Goal: Task Accomplishment & Management: Use online tool/utility

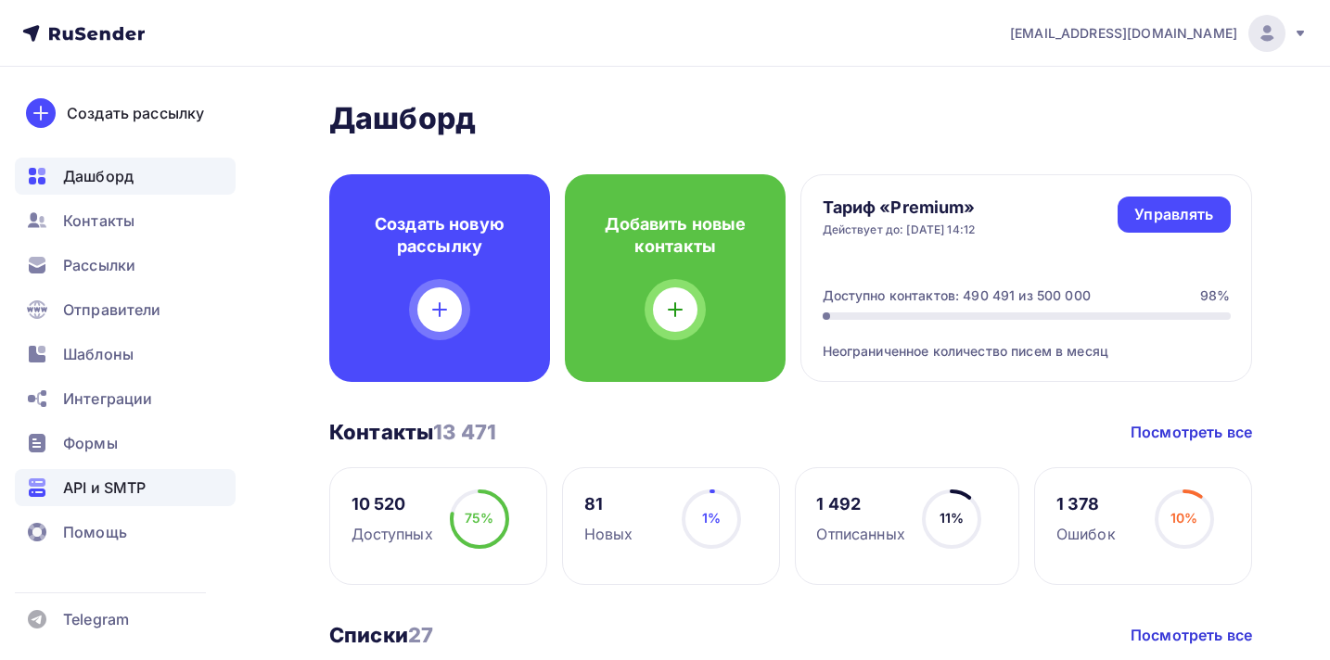
click at [133, 470] on div "API и SMTP" at bounding box center [125, 487] width 221 height 37
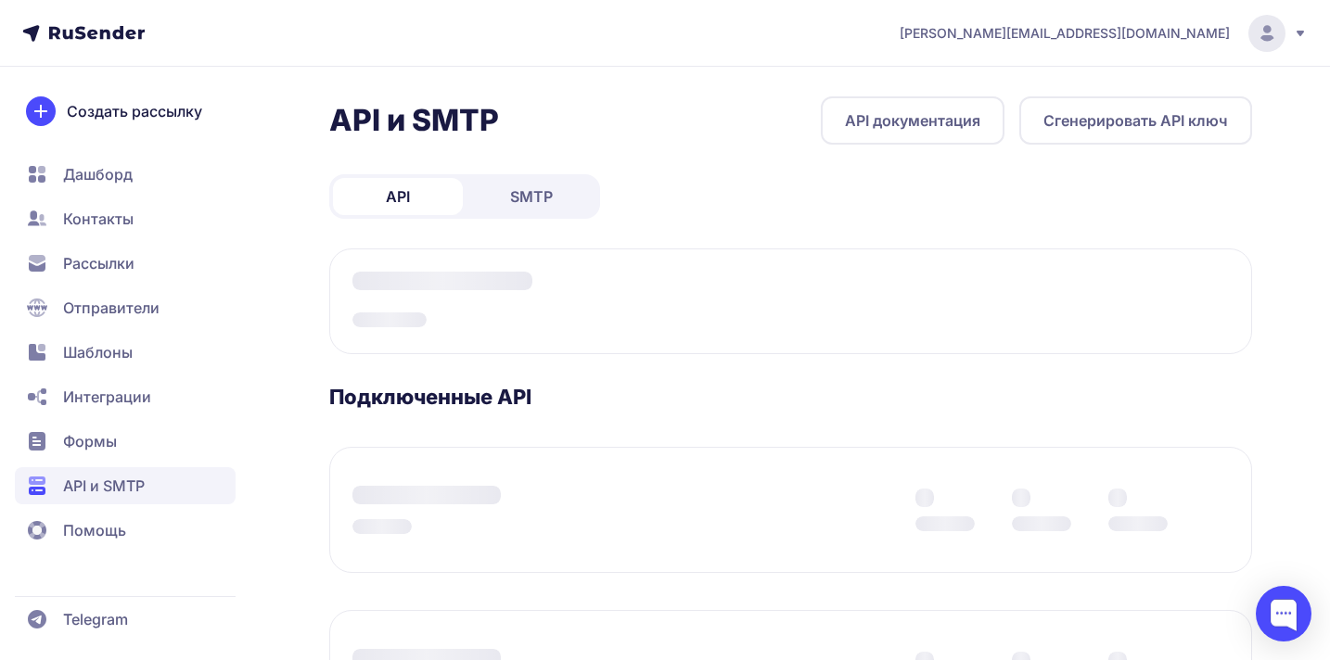
click at [535, 203] on span "SMTP" at bounding box center [531, 196] width 43 height 22
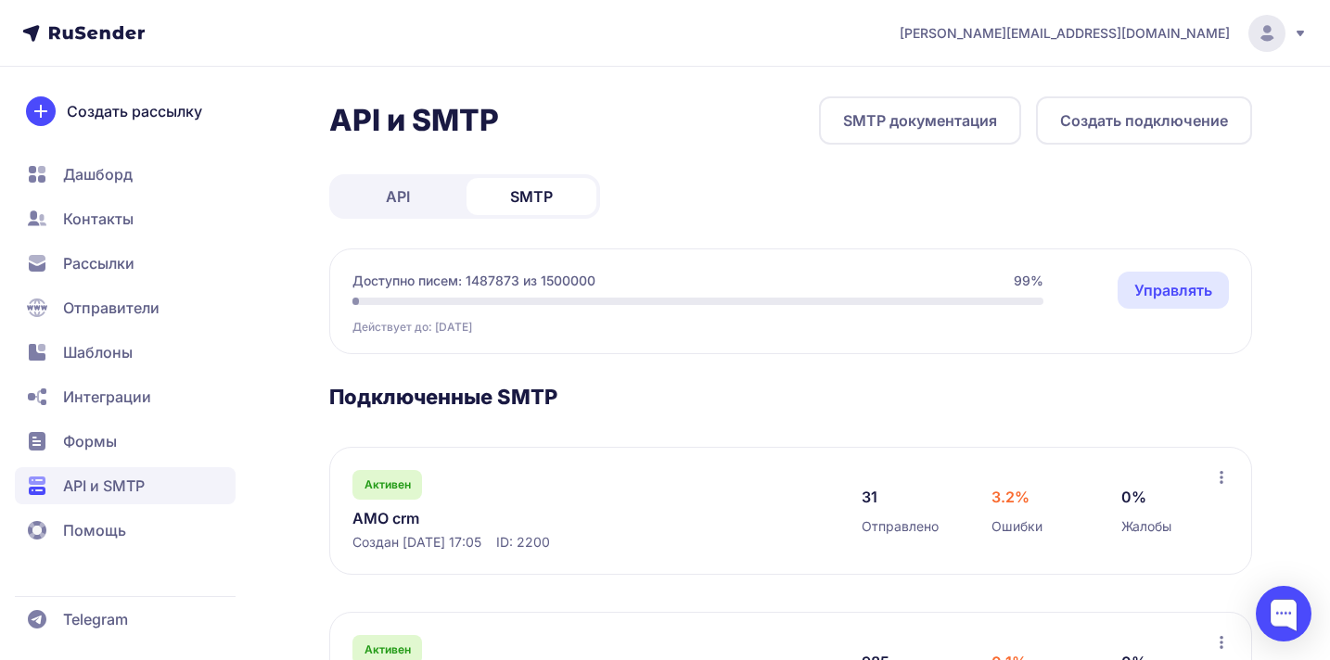
click at [1284, 30] on circle at bounding box center [1266, 33] width 37 height 37
click at [1104, 173] on div "Выйти" at bounding box center [1141, 175] width 312 height 37
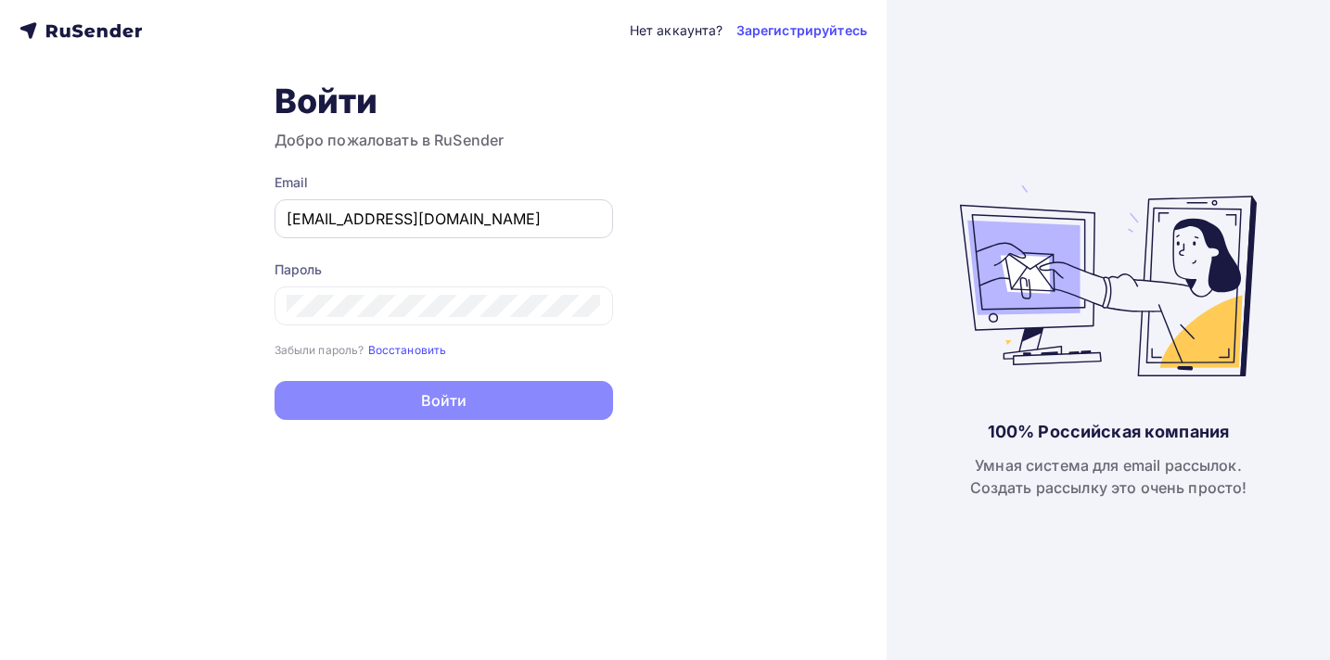
click at [445, 223] on input "[EMAIL_ADDRESS][DOMAIN_NAME]" at bounding box center [444, 219] width 314 height 22
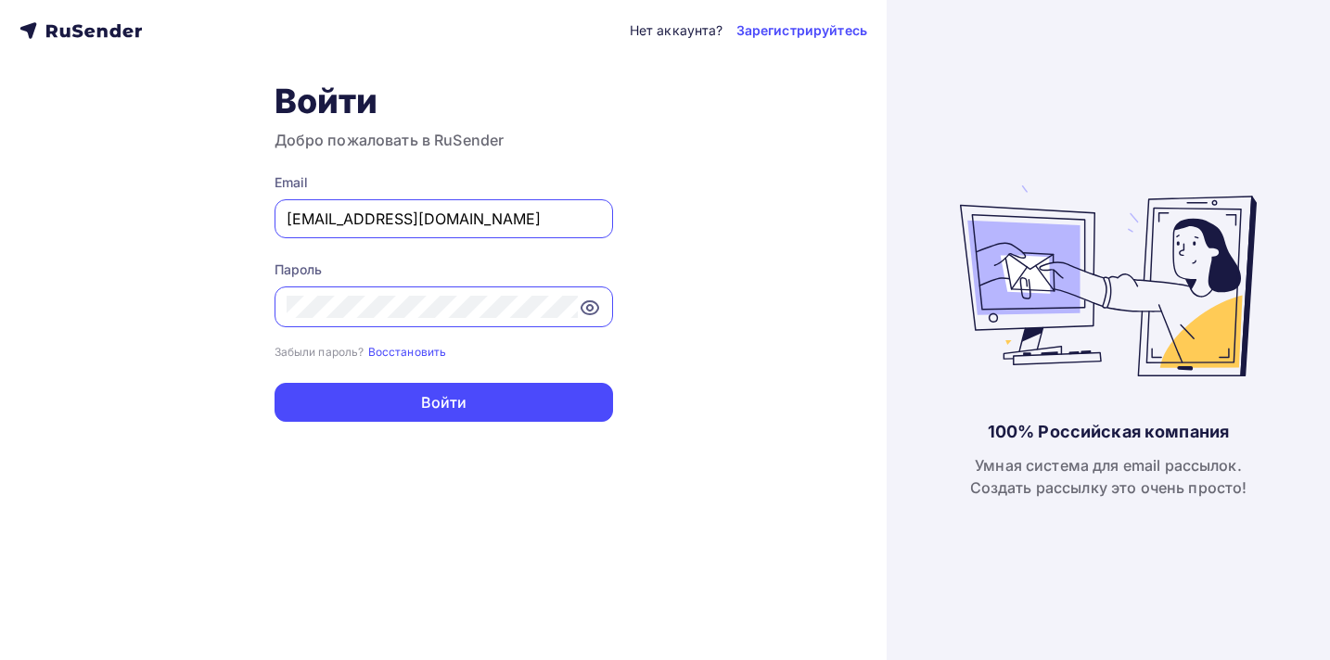
click at [445, 223] on input "[EMAIL_ADDRESS][DOMAIN_NAME]" at bounding box center [444, 219] width 314 height 22
type input "a.shevtsov+ukit@ucoz-team.net"
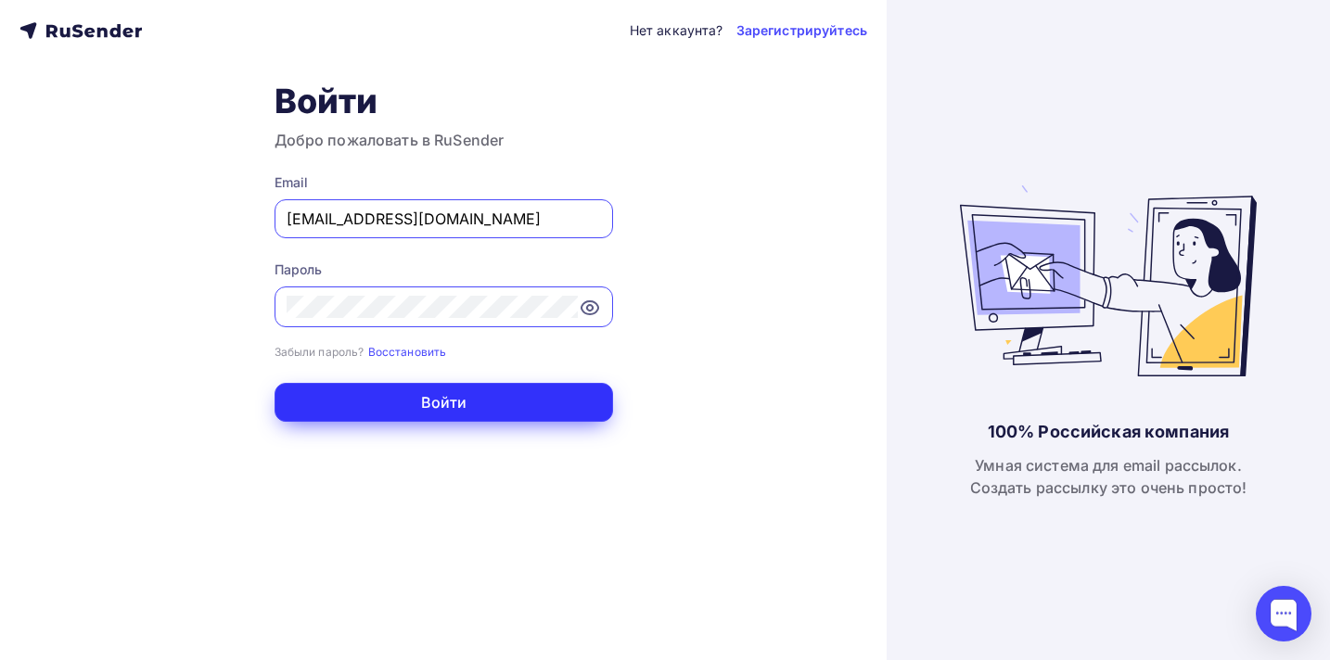
click at [478, 405] on button "Войти" at bounding box center [443, 402] width 338 height 39
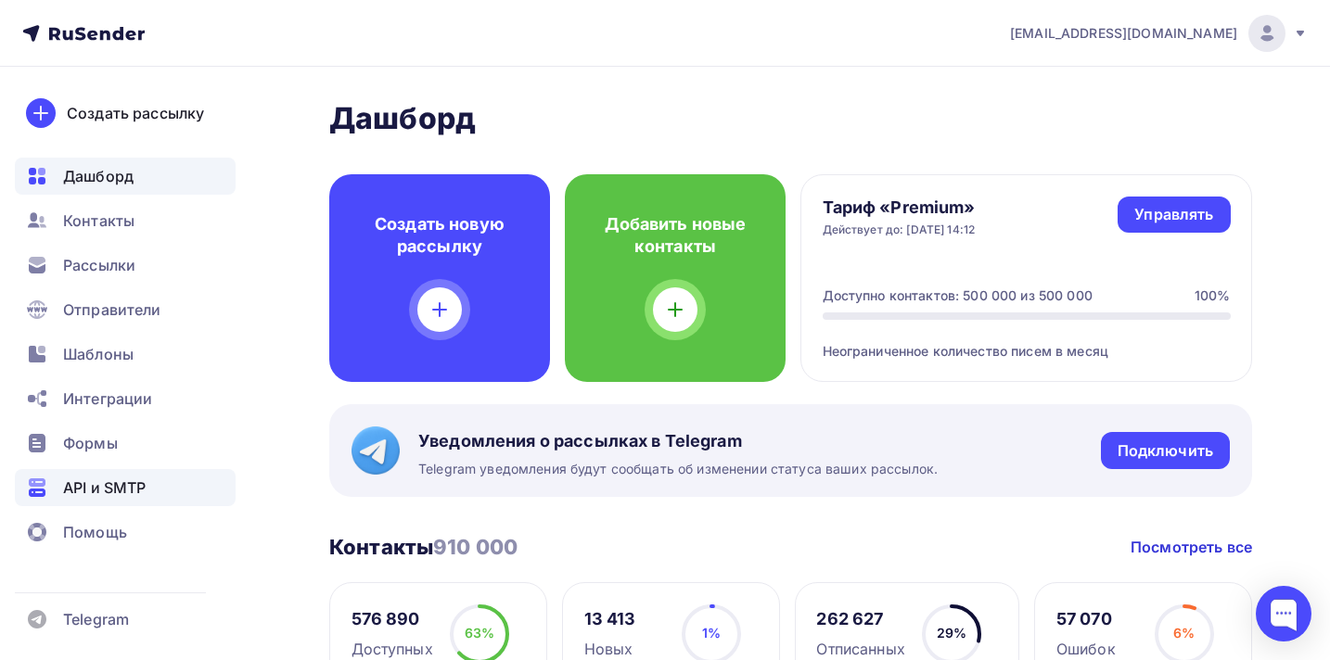
click at [121, 496] on span "API и SMTP" at bounding box center [104, 488] width 83 height 22
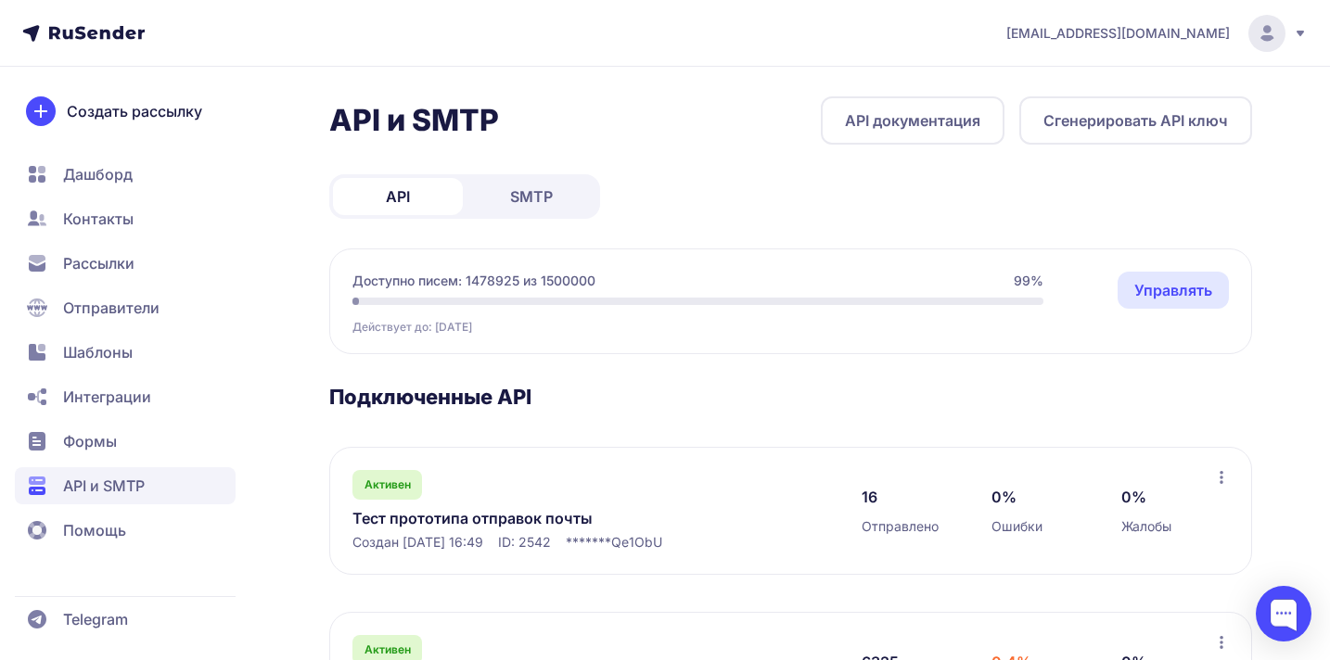
click at [552, 183] on link "SMTP" at bounding box center [531, 196] width 130 height 37
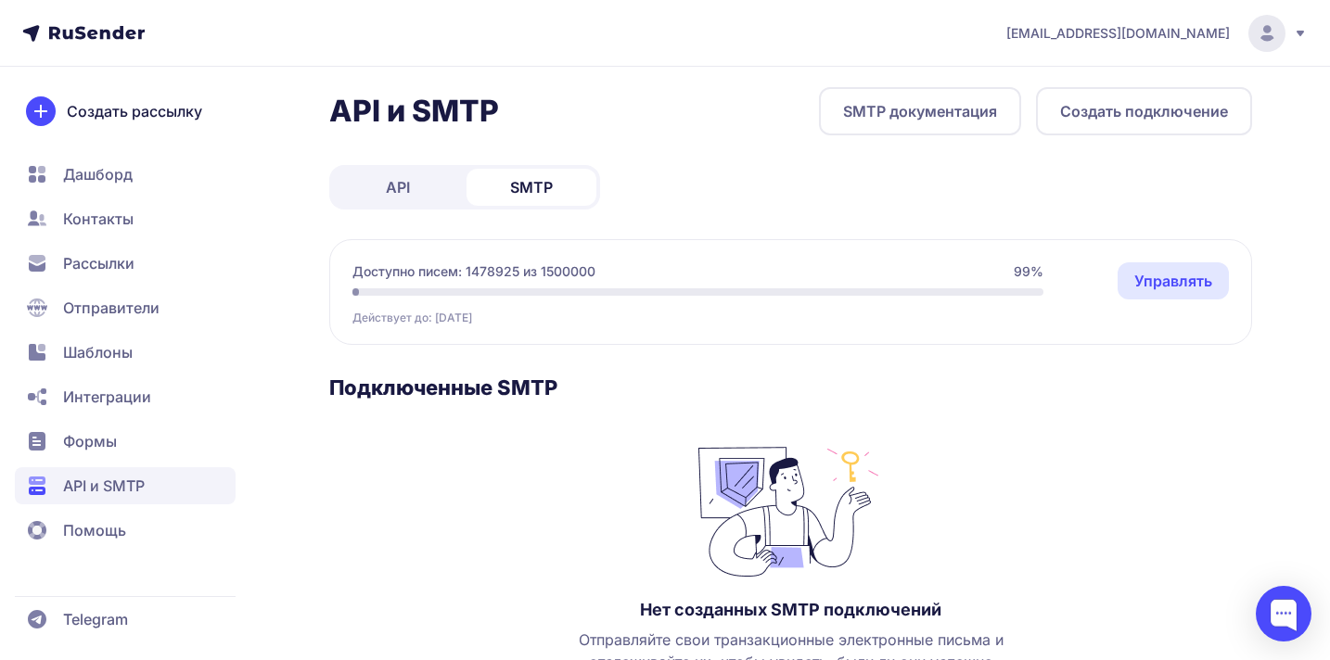
scroll to position [7, 0]
click at [1115, 124] on button "Создать подключение" at bounding box center [1144, 113] width 216 height 48
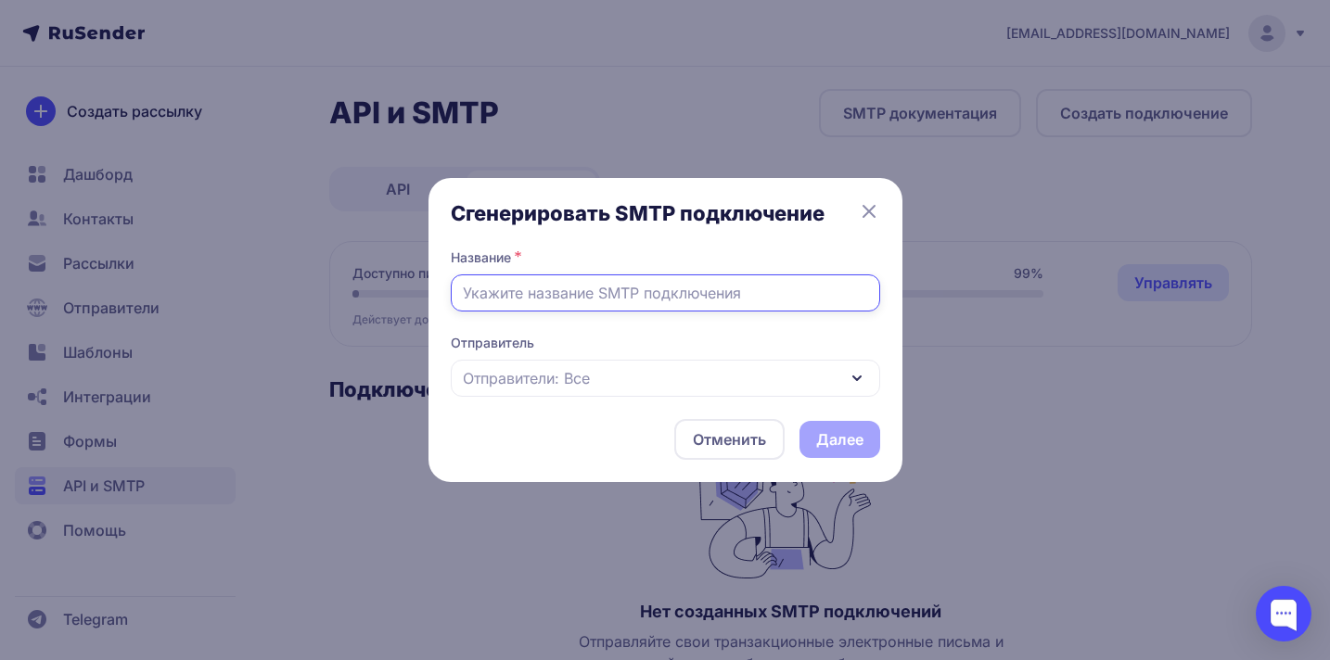
click at [702, 294] on input "text" at bounding box center [665, 292] width 429 height 37
type input "N"
type input "Тест Чайника - конструктор тригеров"
click at [731, 387] on div "Отправители: Все" at bounding box center [665, 378] width 429 height 37
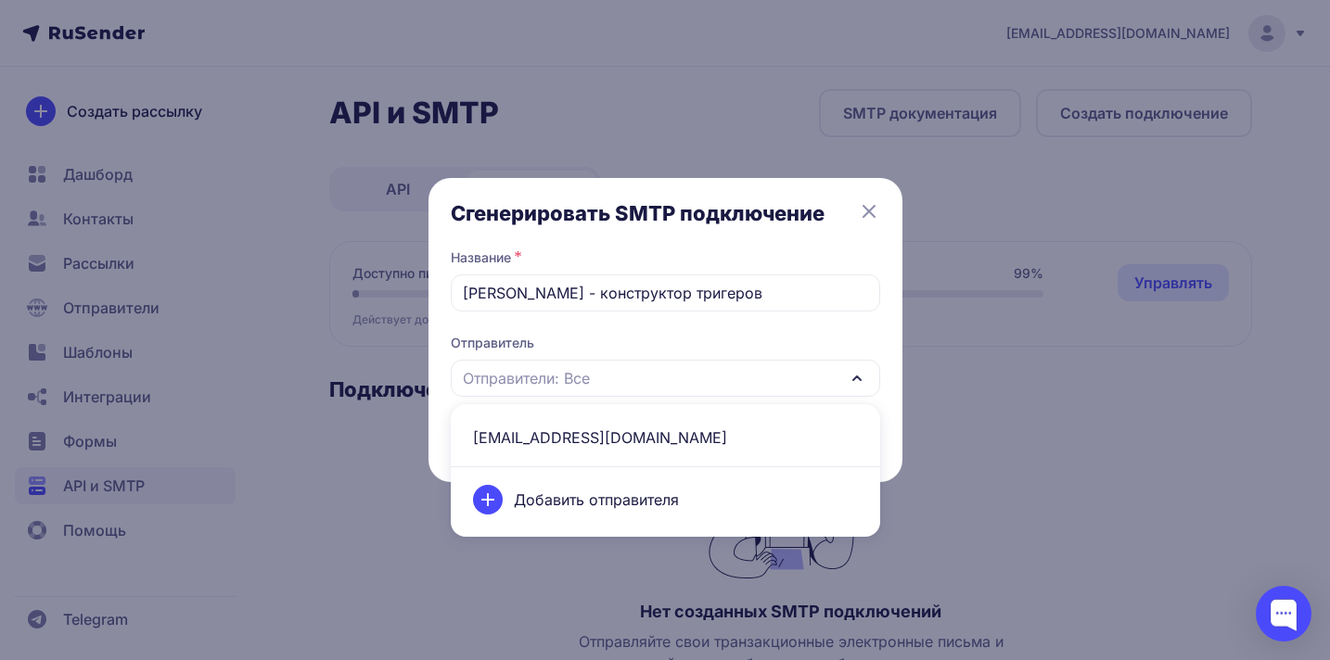
click at [638, 432] on span "team@ukit.com" at bounding box center [665, 437] width 407 height 45
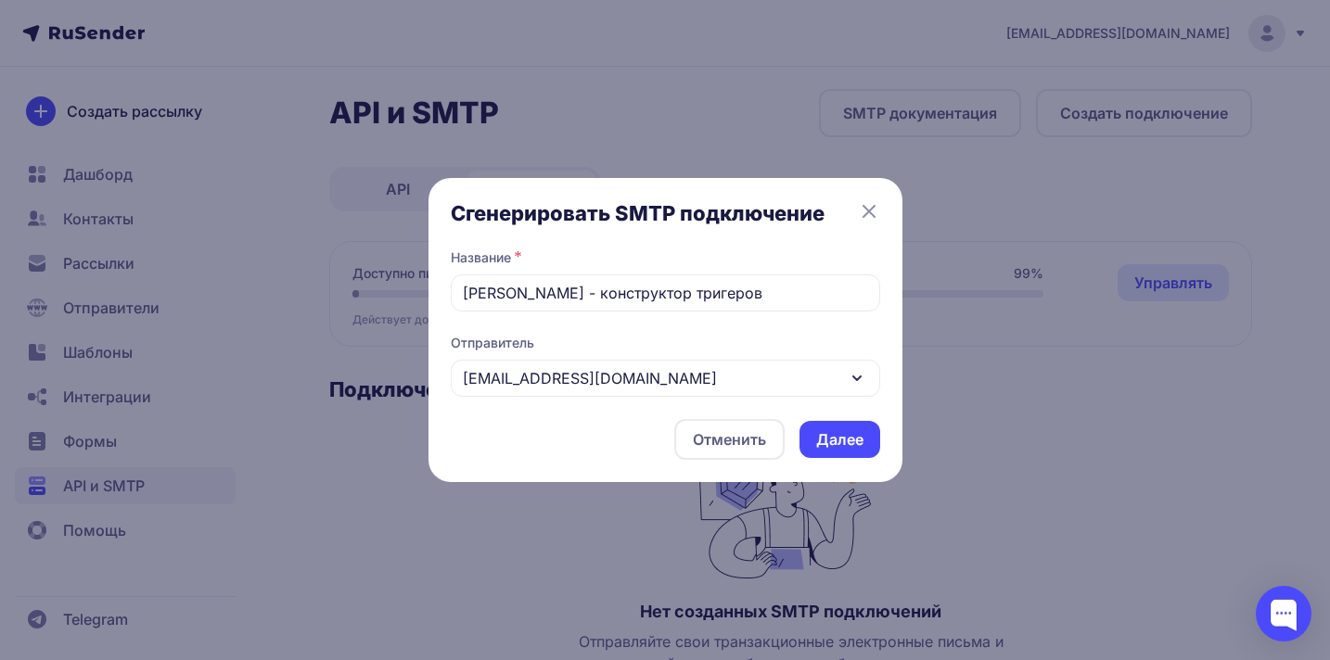
click at [854, 435] on button "Далее" at bounding box center [839, 439] width 81 height 37
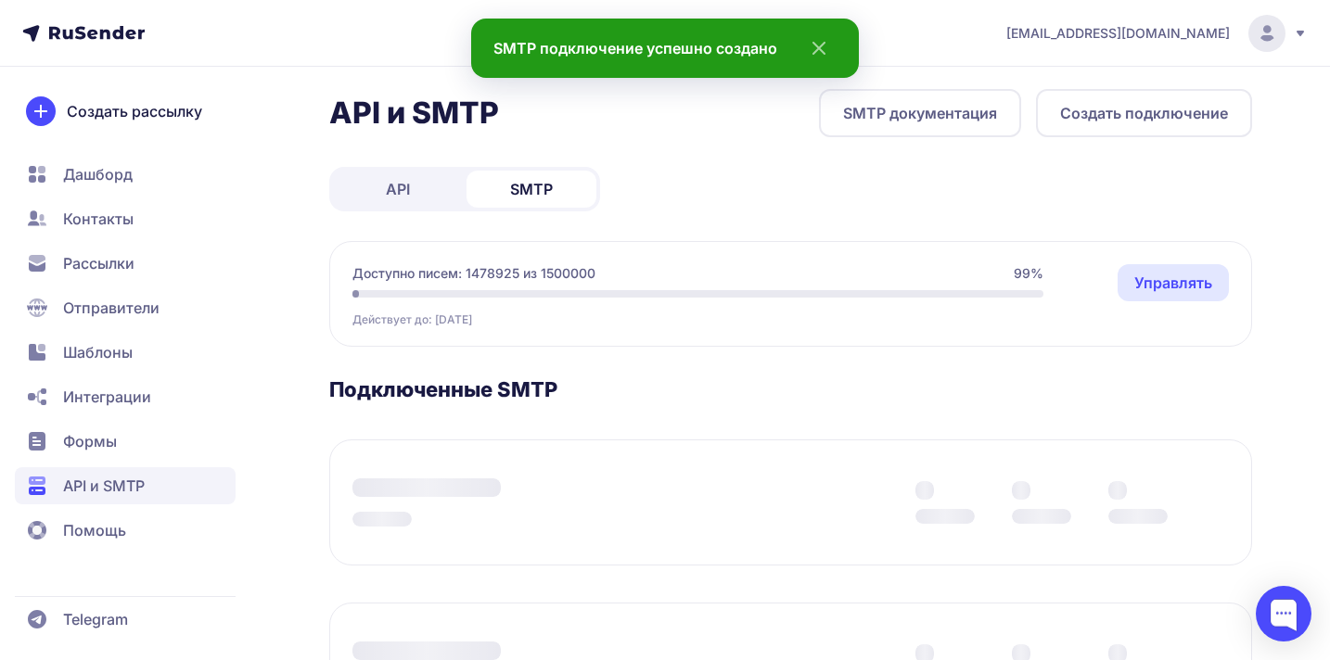
scroll to position [0, 0]
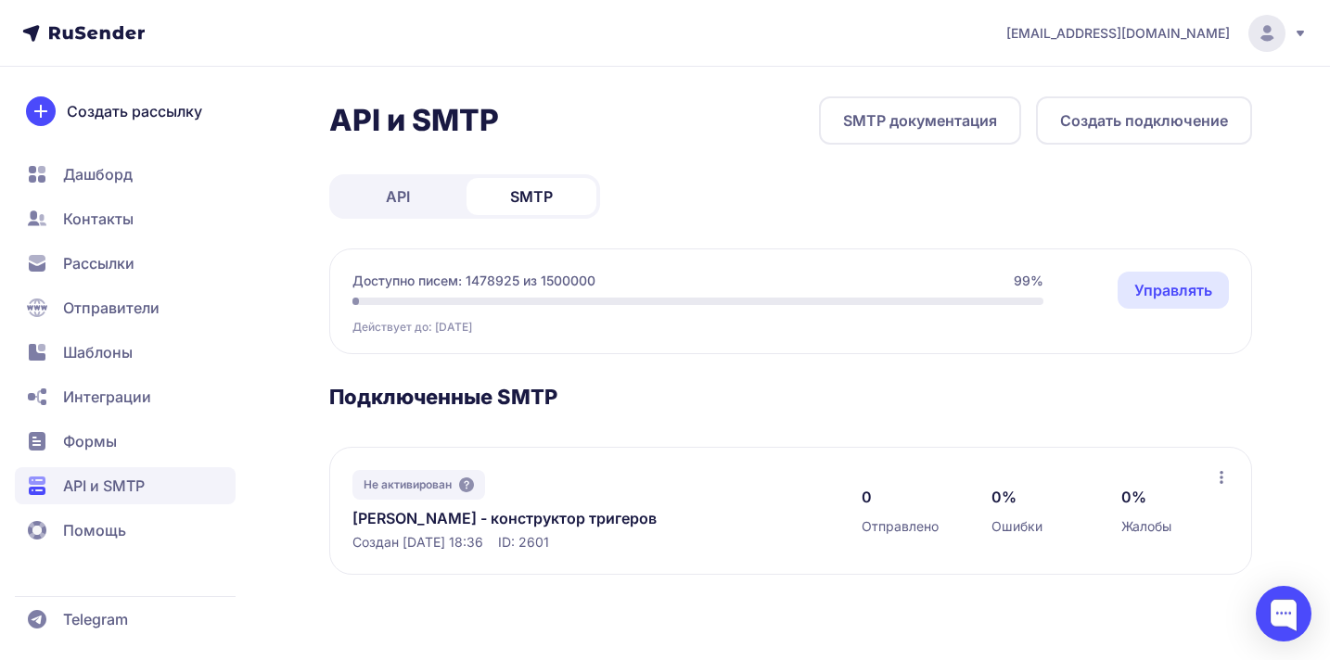
click at [949, 125] on link "SMTP документация" at bounding box center [920, 120] width 202 height 48
drag, startPoint x: 549, startPoint y: 546, endPoint x: 586, endPoint y: 546, distance: 37.1
click at [586, 546] on div "Создан 04.09.2025, 18:36 ID: 2601" at bounding box center [588, 542] width 472 height 19
copy span "2601"
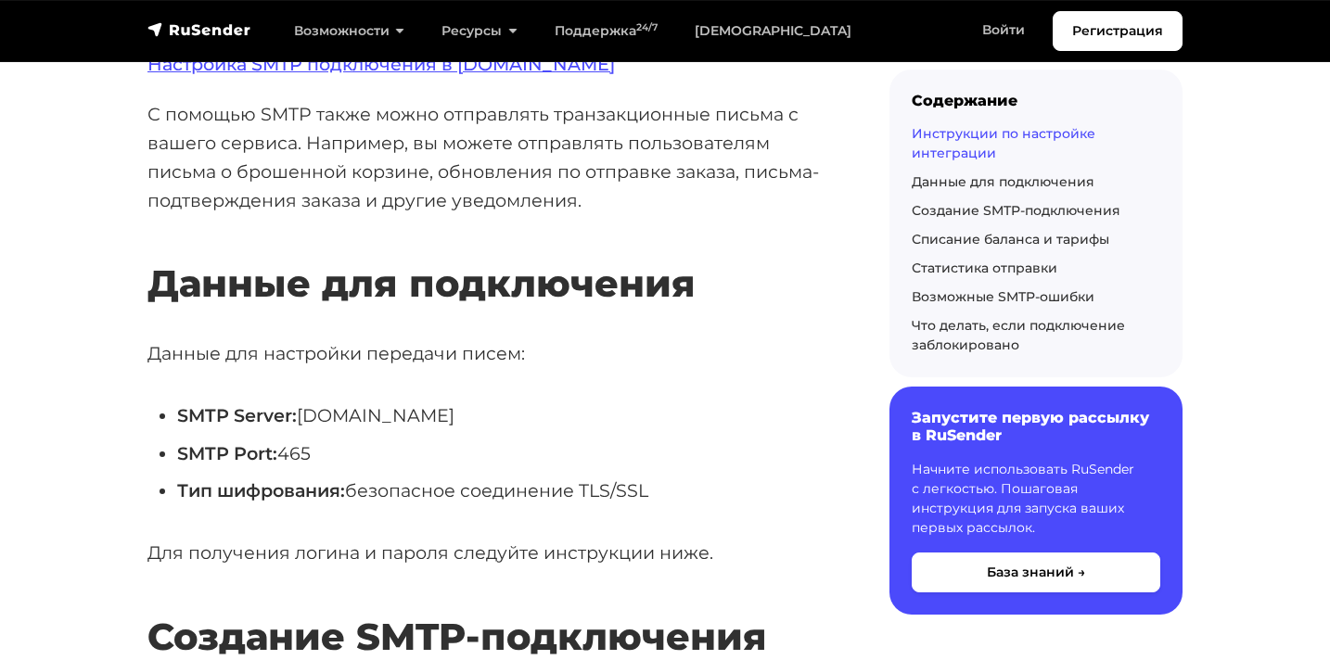
scroll to position [825, 0]
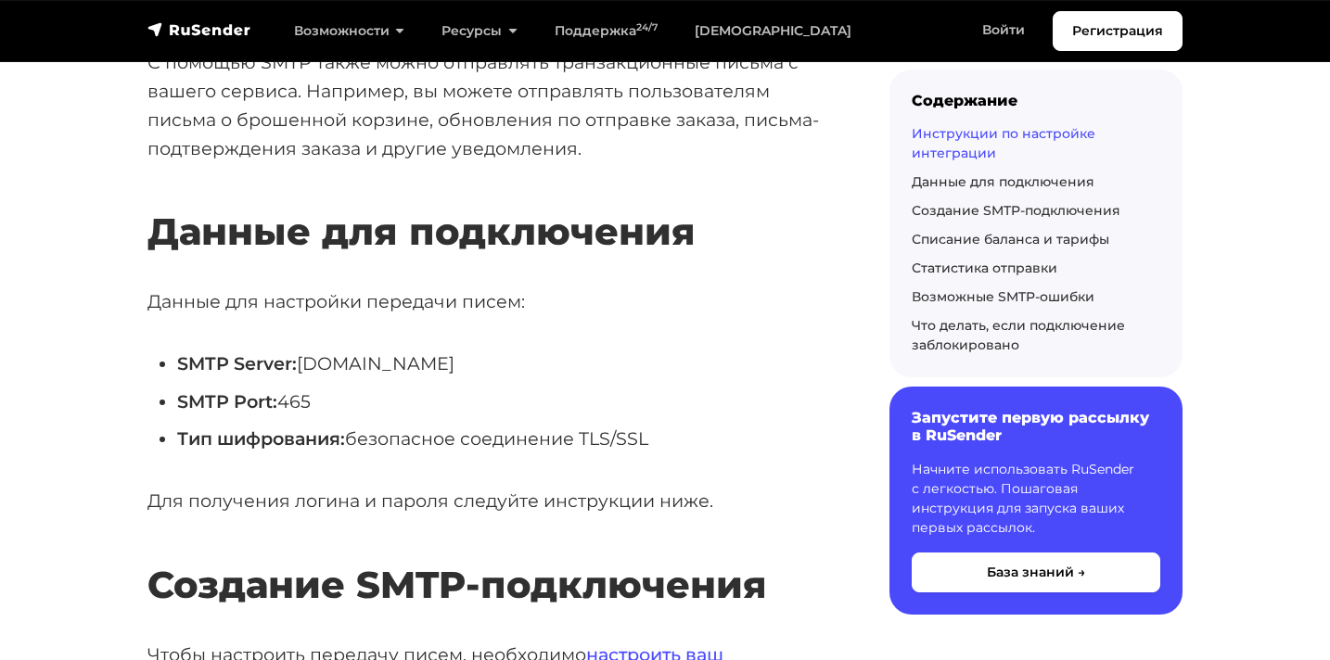
drag, startPoint x: 301, startPoint y: 366, endPoint x: 479, endPoint y: 369, distance: 178.0
click at [479, 369] on li "SMTP Server: [DOMAIN_NAME]" at bounding box center [503, 364] width 653 height 29
copy li "[DOMAIN_NAME]"
click at [288, 401] on li "SMTP Port: 465" at bounding box center [503, 402] width 653 height 29
drag, startPoint x: 285, startPoint y: 401, endPoint x: 316, endPoint y: 401, distance: 31.5
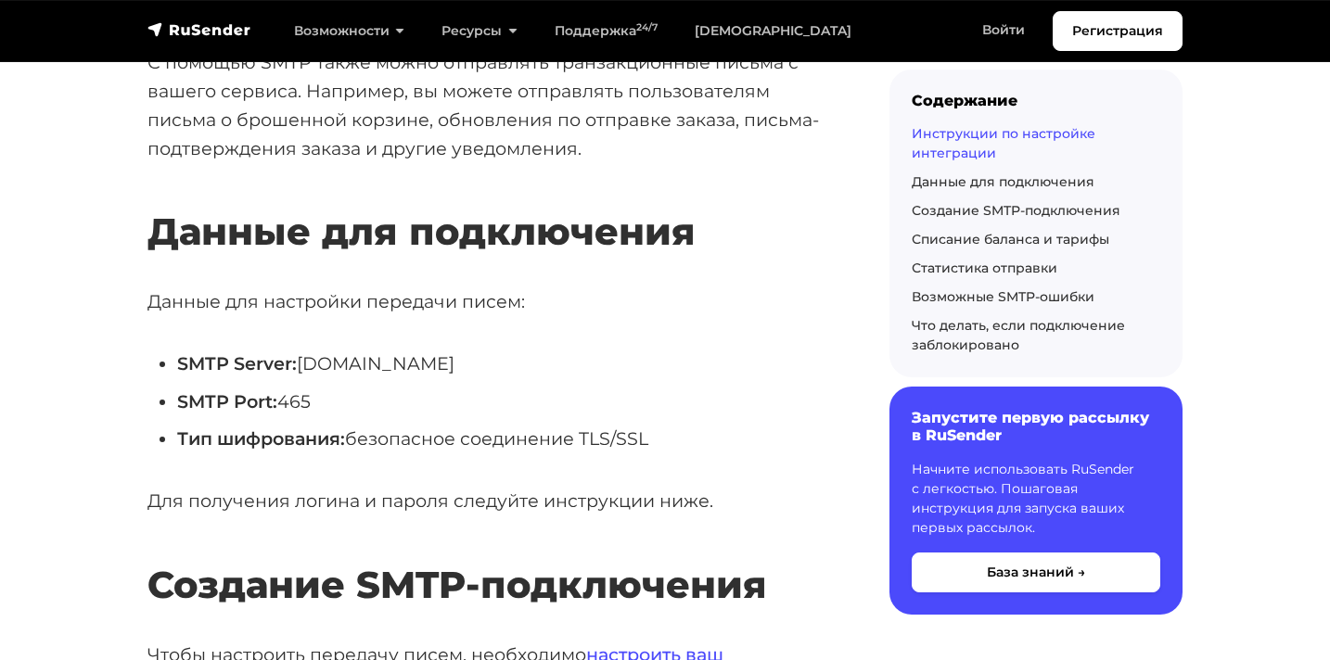
click at [316, 401] on li "SMTP Port: 465" at bounding box center [503, 402] width 653 height 29
copy li "465"
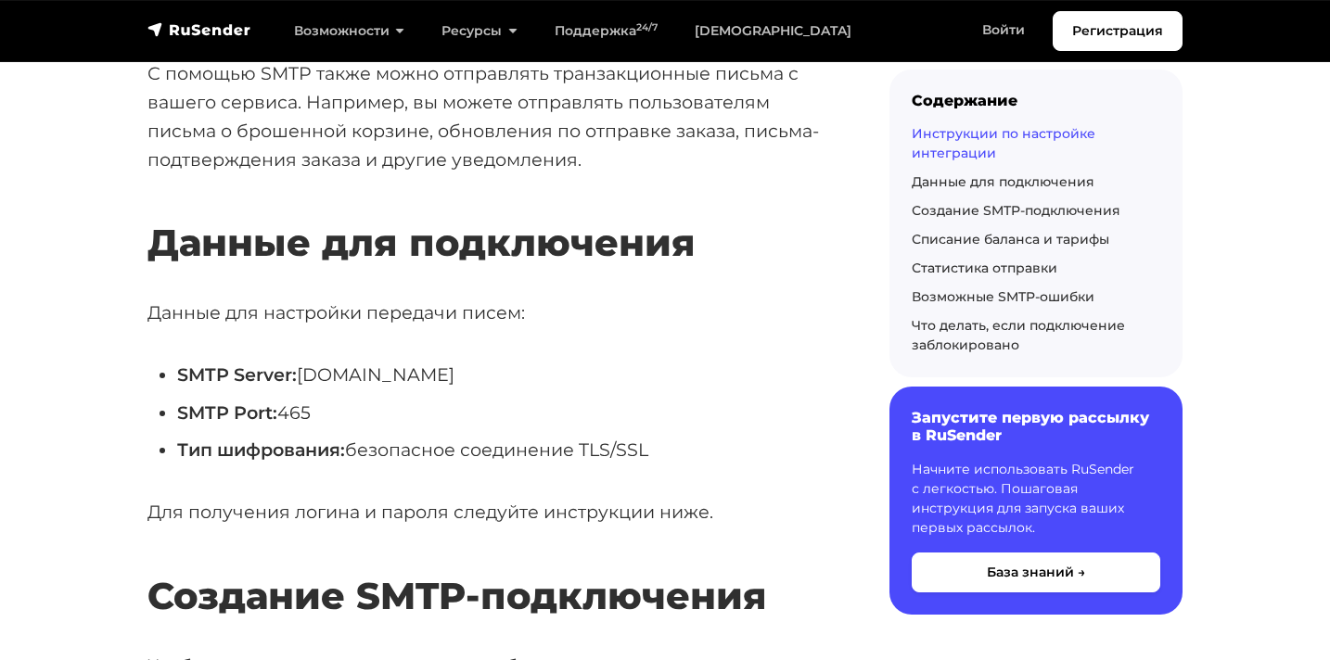
scroll to position [815, 0]
drag, startPoint x: 302, startPoint y: 378, endPoint x: 480, endPoint y: 380, distance: 178.0
click at [480, 380] on li "SMTP Server: smtp.rusender.ru" at bounding box center [503, 374] width 653 height 29
copy li "smtp.rusender.ru"
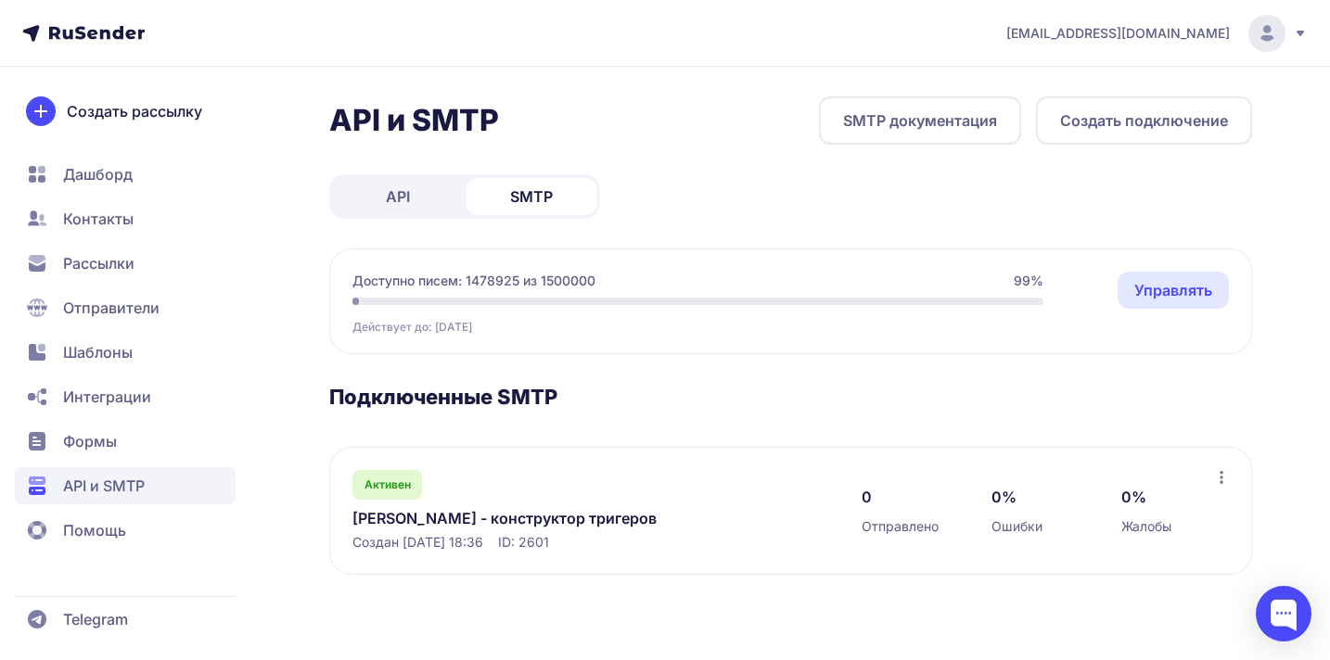
click at [449, 518] on link "Тест Чайника - конструктор тригеров" at bounding box center [542, 518] width 380 height 22
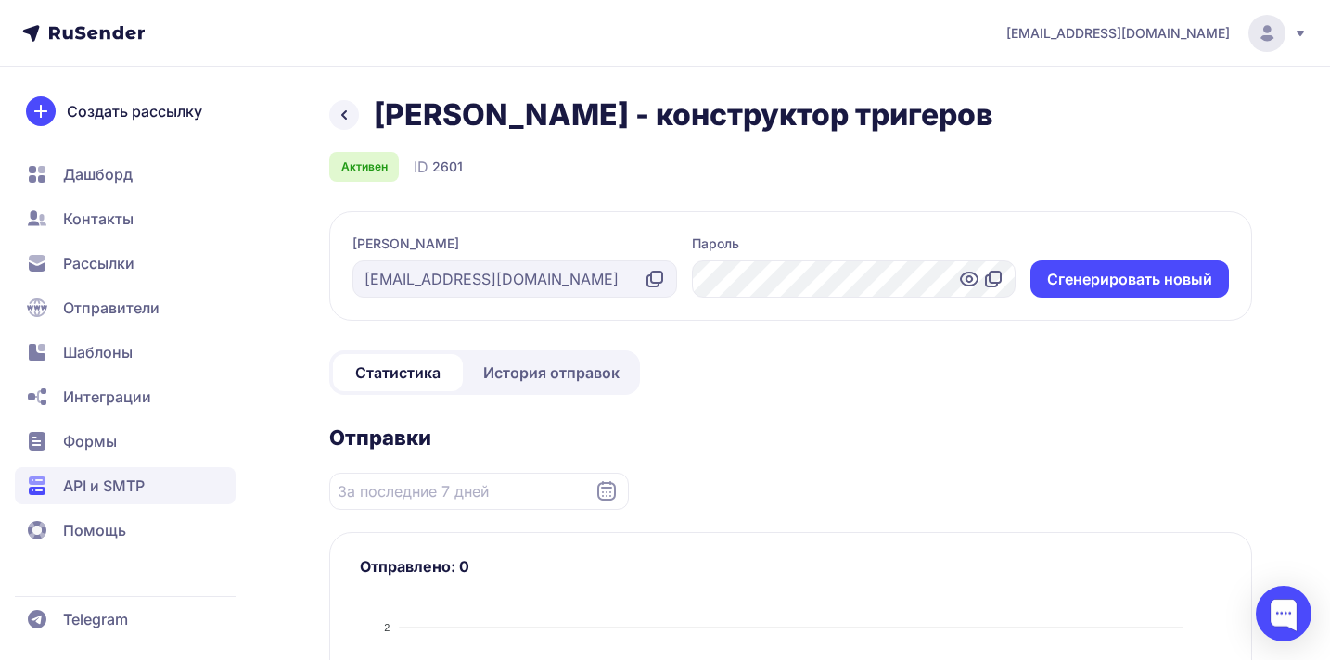
click at [652, 278] on icon at bounding box center [654, 279] width 22 height 22
click at [991, 279] on icon at bounding box center [993, 279] width 22 height 22
click at [654, 280] on icon at bounding box center [654, 279] width 22 height 22
click at [997, 275] on icon at bounding box center [993, 279] width 22 height 22
click at [655, 275] on icon at bounding box center [654, 279] width 22 height 22
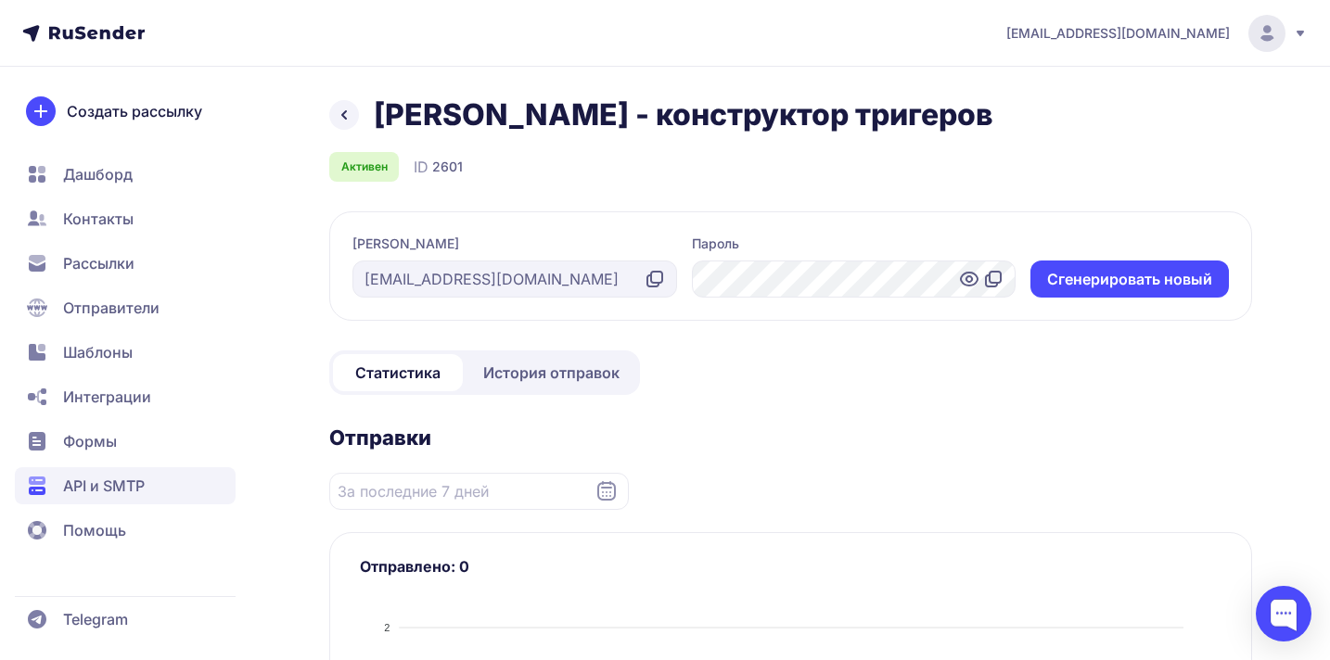
click at [991, 280] on icon at bounding box center [993, 279] width 22 height 22
click at [342, 115] on icon at bounding box center [344, 114] width 4 height 7
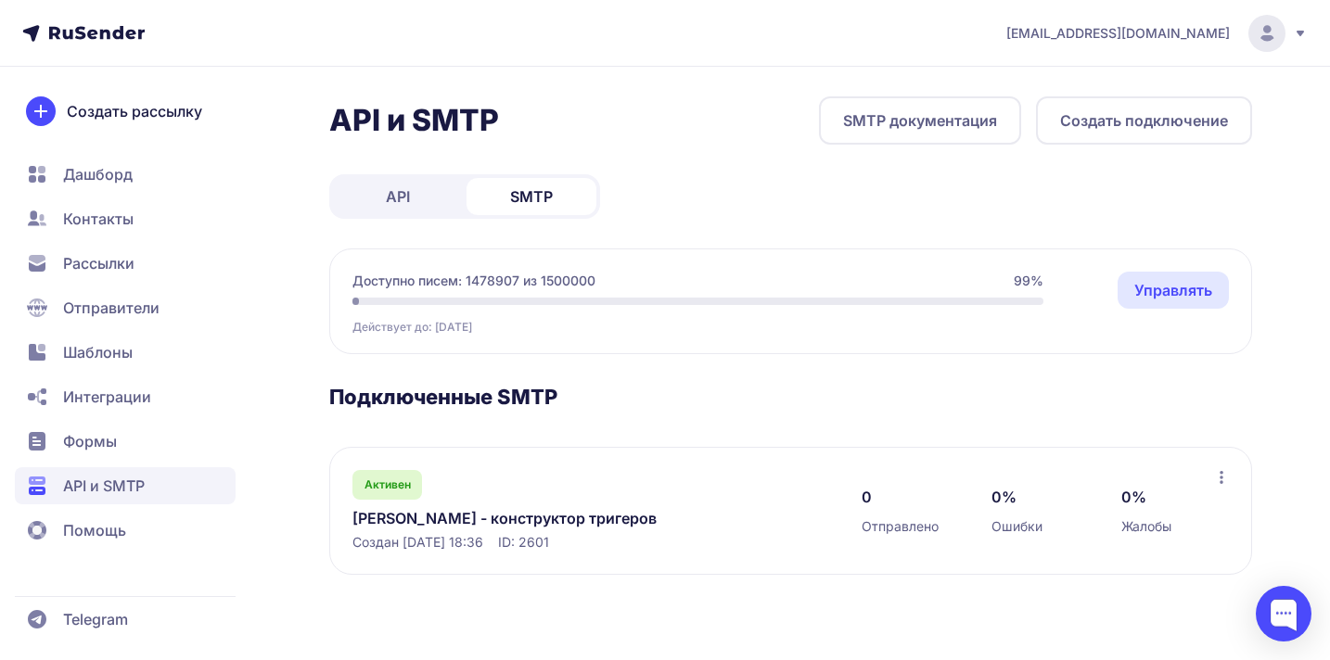
click at [506, 516] on link "Тест Чайника - конструктор тригеров" at bounding box center [542, 518] width 380 height 22
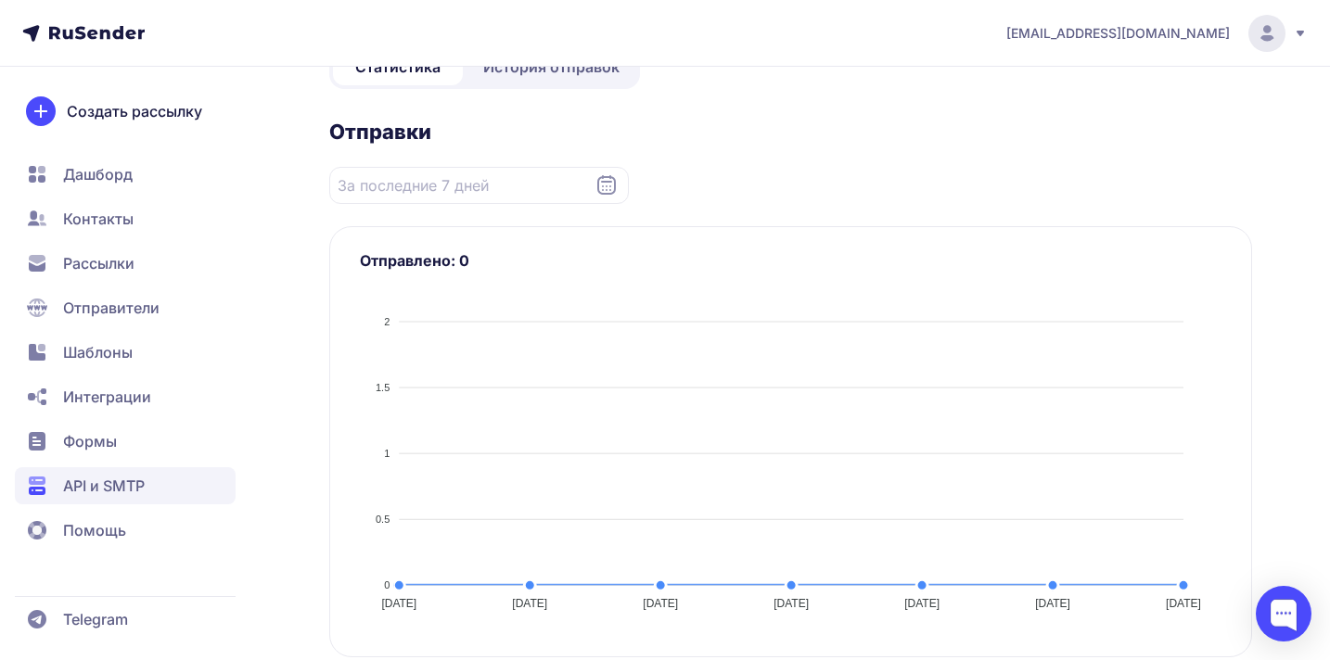
scroll to position [215, 0]
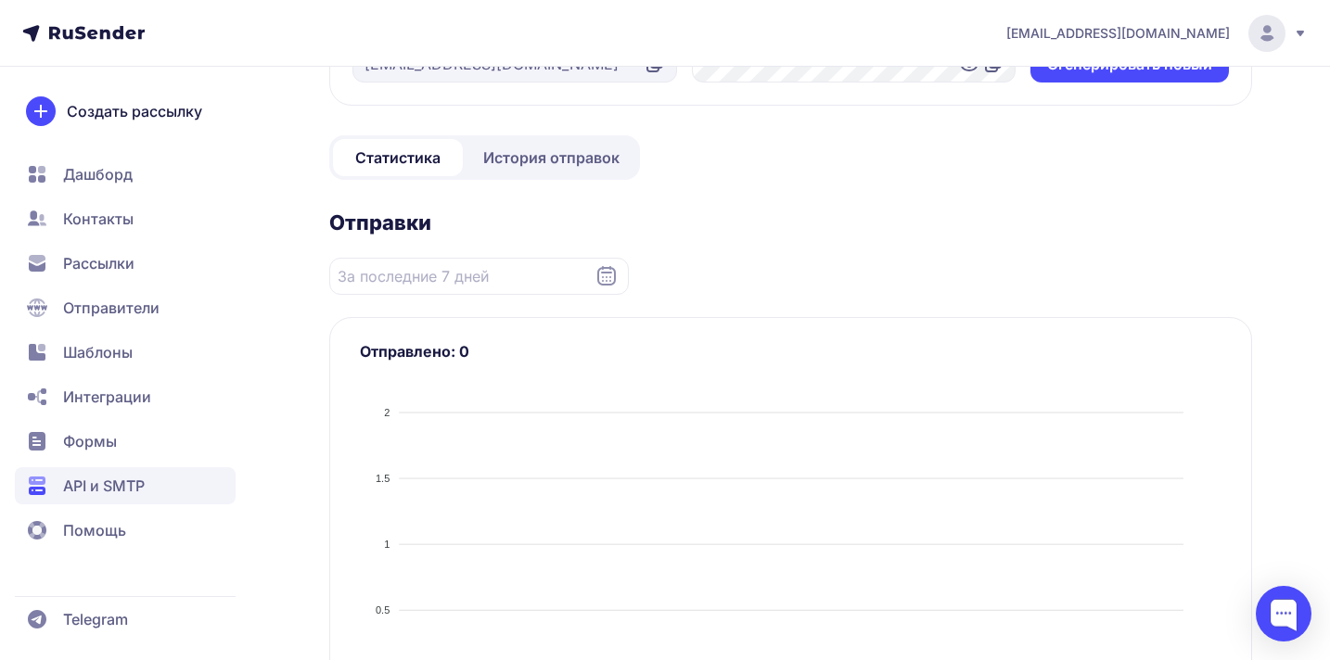
click at [515, 149] on span "История отправок" at bounding box center [551, 158] width 136 height 22
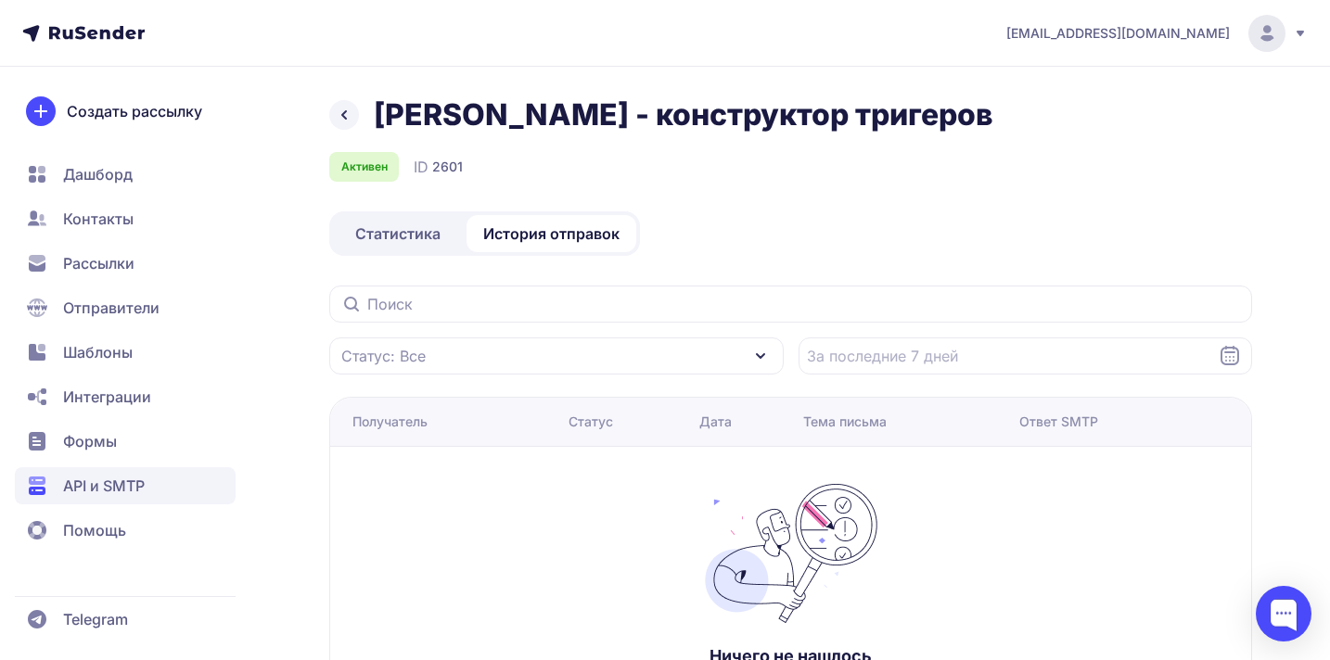
click at [412, 244] on span "Статистика" at bounding box center [397, 234] width 85 height 22
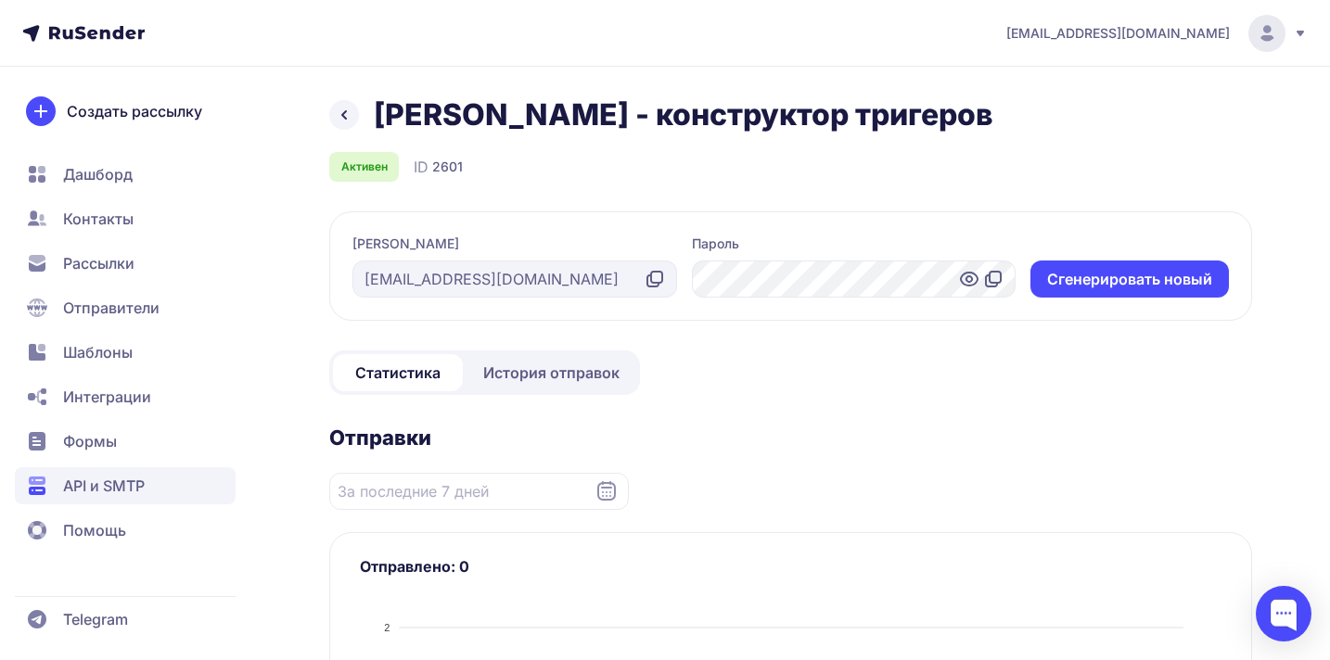
click at [656, 278] on icon at bounding box center [654, 279] width 22 height 22
click at [992, 278] on icon at bounding box center [993, 279] width 22 height 22
click at [119, 311] on span "Отправители" at bounding box center [111, 308] width 96 height 22
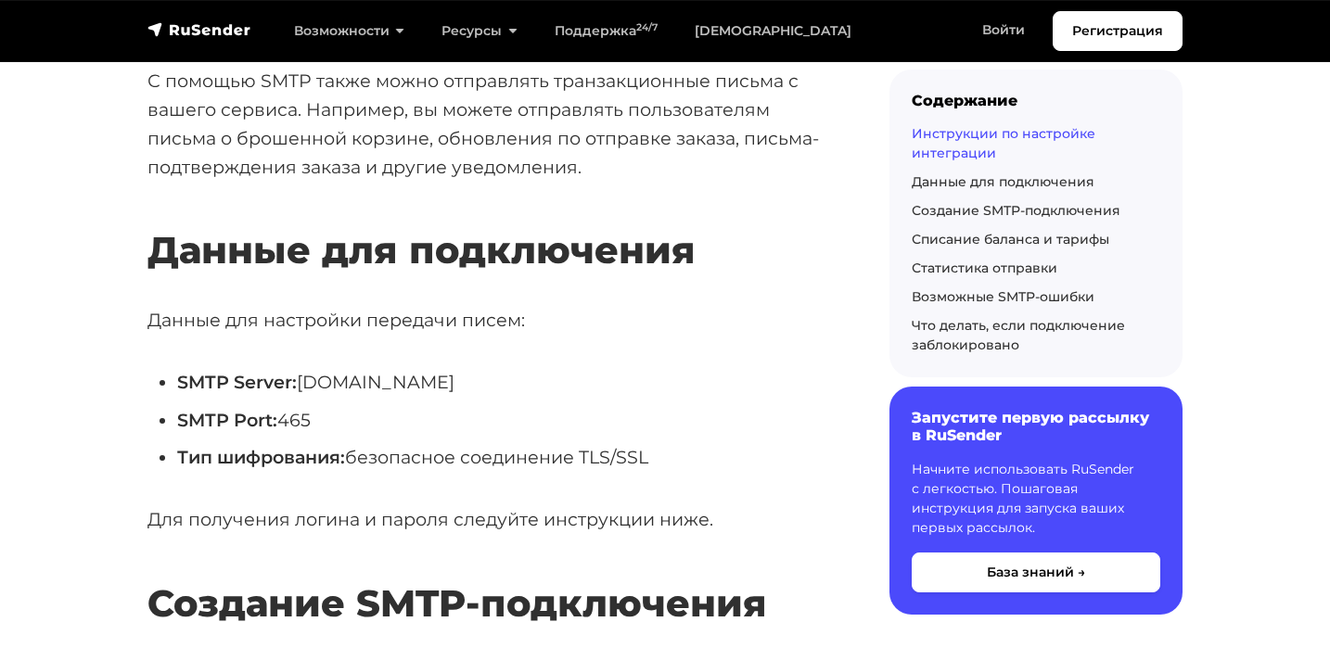
scroll to position [815, 0]
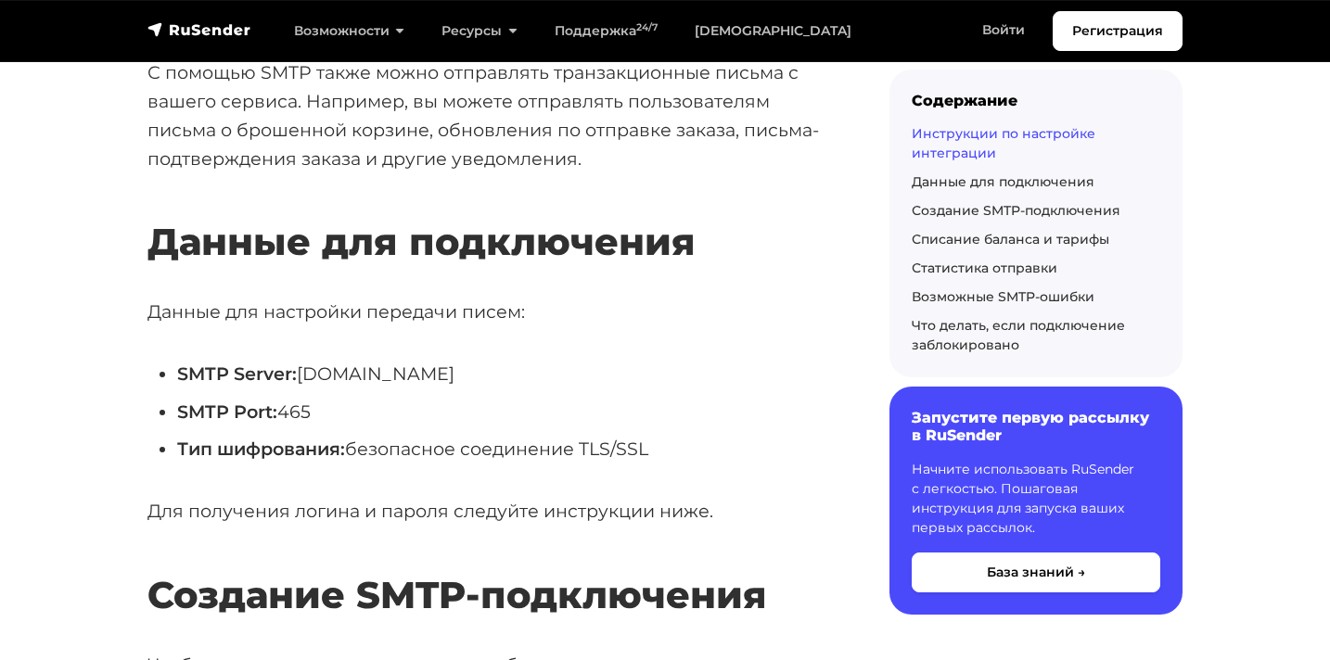
drag, startPoint x: 284, startPoint y: 411, endPoint x: 326, endPoint y: 414, distance: 42.7
click at [326, 414] on li "SMTP Port: 465" at bounding box center [503, 412] width 653 height 29
copy li "465"
click at [323, 379] on li "SMTP Server: smtp.rusender.ru" at bounding box center [503, 374] width 653 height 29
click at [299, 376] on li "SMTP Server: smtp.rusender.ru" at bounding box center [503, 374] width 653 height 29
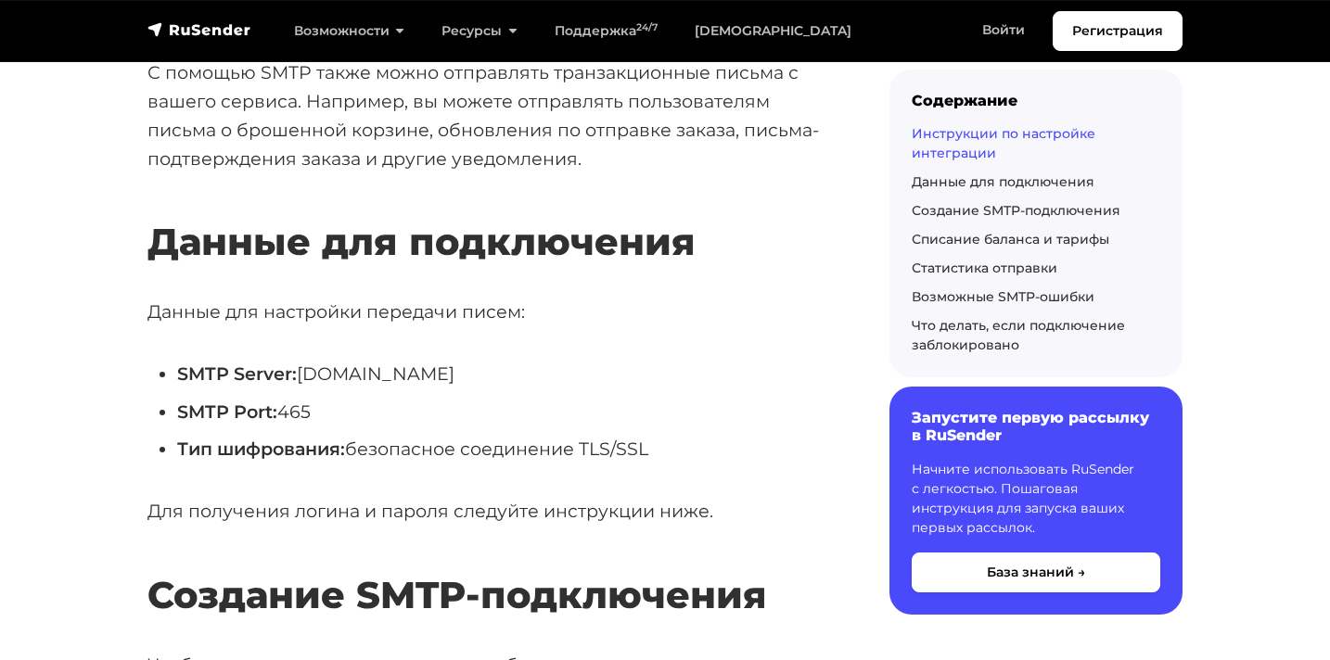
drag, startPoint x: 300, startPoint y: 376, endPoint x: 452, endPoint y: 377, distance: 151.1
click at [452, 377] on li "SMTP Server: smtp.rusender.ru" at bounding box center [503, 374] width 653 height 29
copy li "smtp.rusender.ru"
drag, startPoint x: 285, startPoint y: 412, endPoint x: 312, endPoint y: 412, distance: 27.8
click at [312, 412] on li "SMTP Port: 465" at bounding box center [503, 412] width 653 height 29
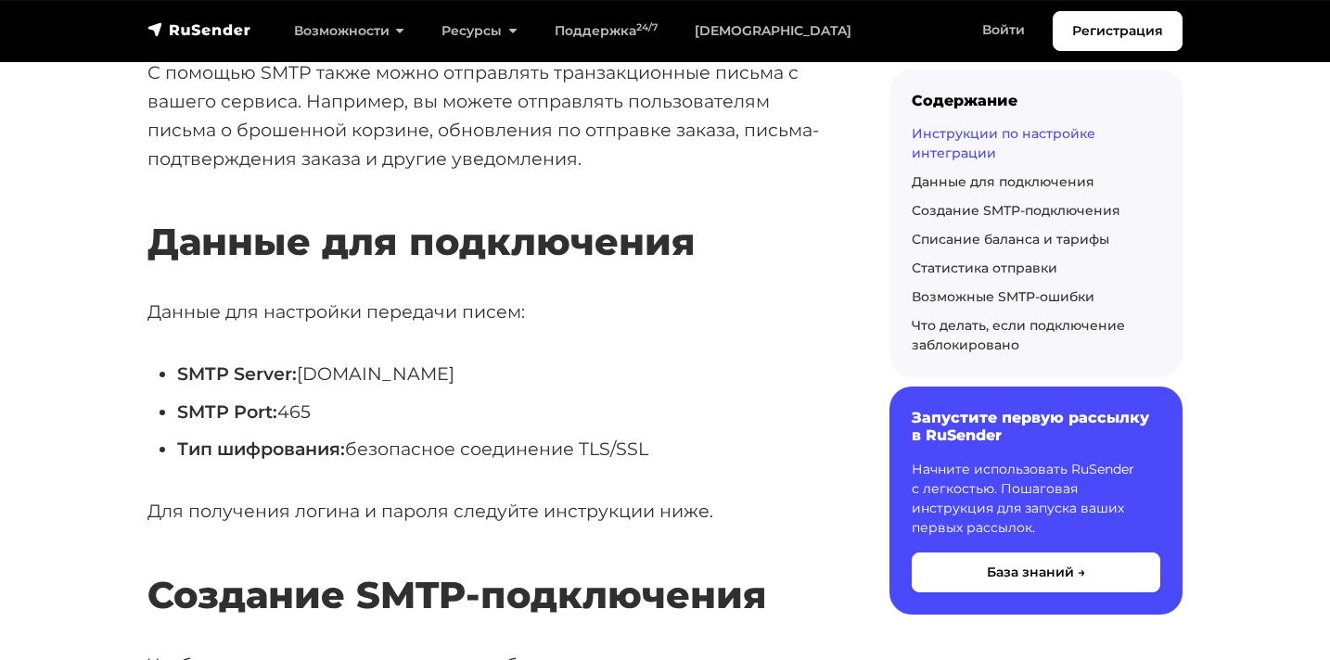
copy li "465"
click at [200, 369] on strong "SMTP Server:" at bounding box center [237, 374] width 120 height 22
drag, startPoint x: 172, startPoint y: 368, endPoint x: 670, endPoint y: 457, distance: 505.8
click at [670, 457] on ul "SMTP Server: smtp.rusender.ru SMTP Port: 465 Тип шифрования: безопасное соедине…" at bounding box center [488, 412] width 682 height 104
copy ul "SMTP Server: smtp.rusender.ru SMTP Port: 465 Тип шифрования: безопасное соедине…"
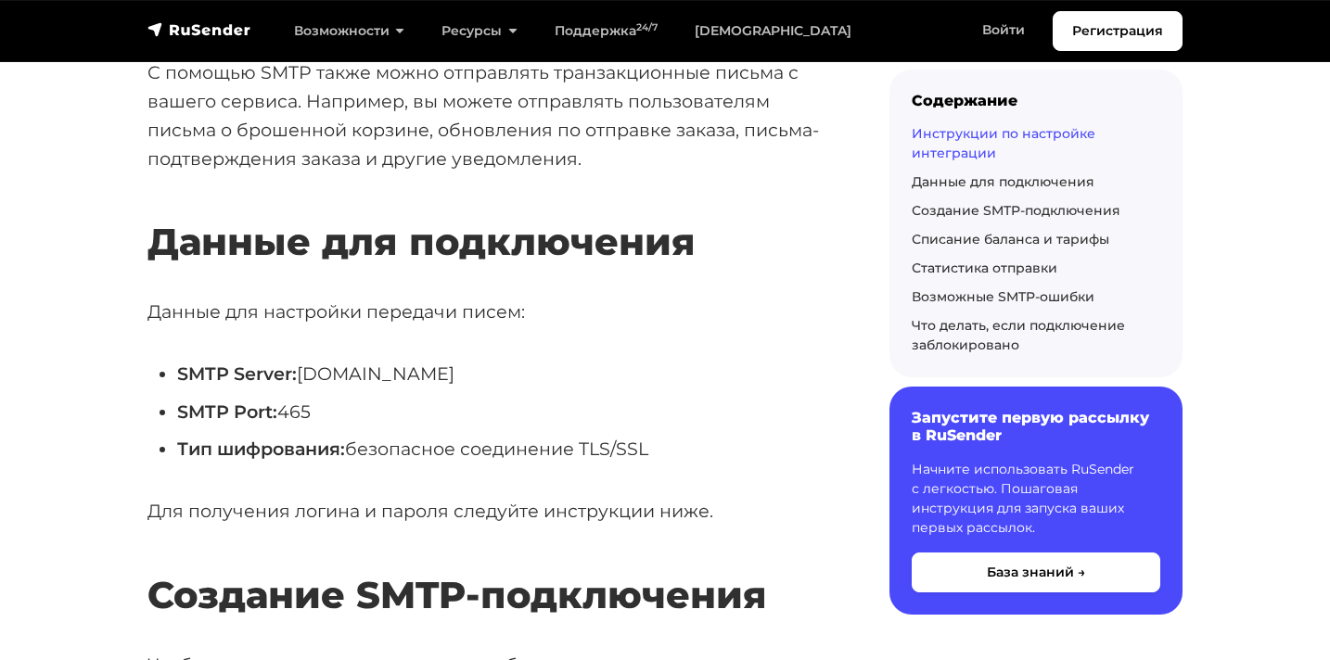
click at [338, 393] on ul "SMTP Server: smtp.rusender.ru SMTP Port: 465 Тип шифрования: безопасное соедине…" at bounding box center [488, 412] width 682 height 104
drag, startPoint x: 300, startPoint y: 376, endPoint x: 468, endPoint y: 375, distance: 167.8
click at [468, 375] on li "SMTP Server: smtp.rusender.ru" at bounding box center [503, 374] width 653 height 29
copy li "smtp.rusender.ru"
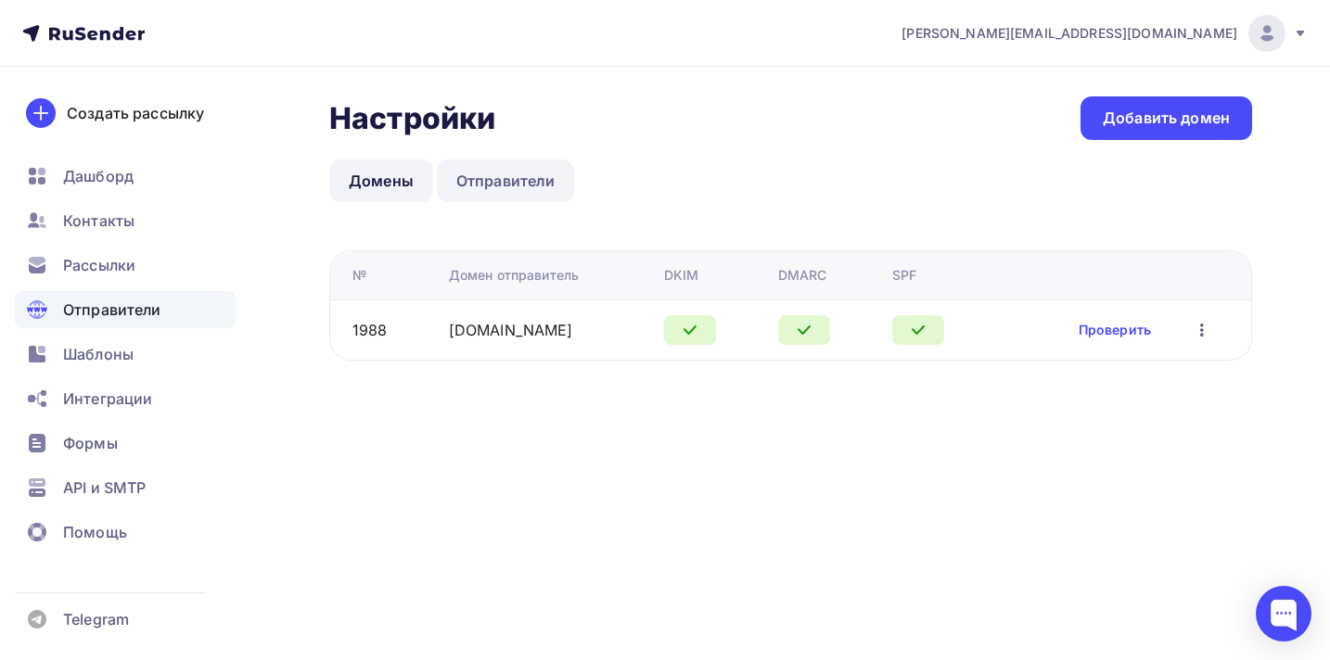
click at [518, 175] on link "Отправители" at bounding box center [506, 180] width 138 height 43
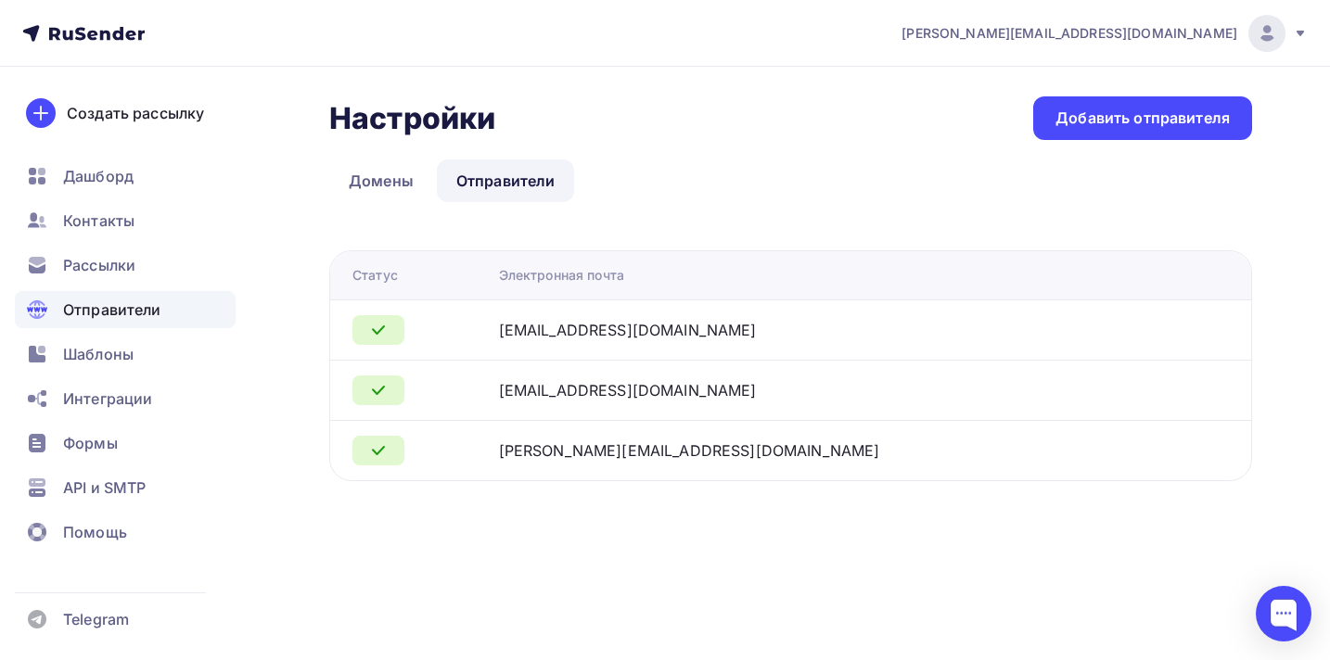
click at [589, 338] on div "[EMAIL_ADDRESS][DOMAIN_NAME]" at bounding box center [628, 330] width 258 height 22
copy div "[EMAIL_ADDRESS][DOMAIN_NAME]"
